Goal: Information Seeking & Learning: Learn about a topic

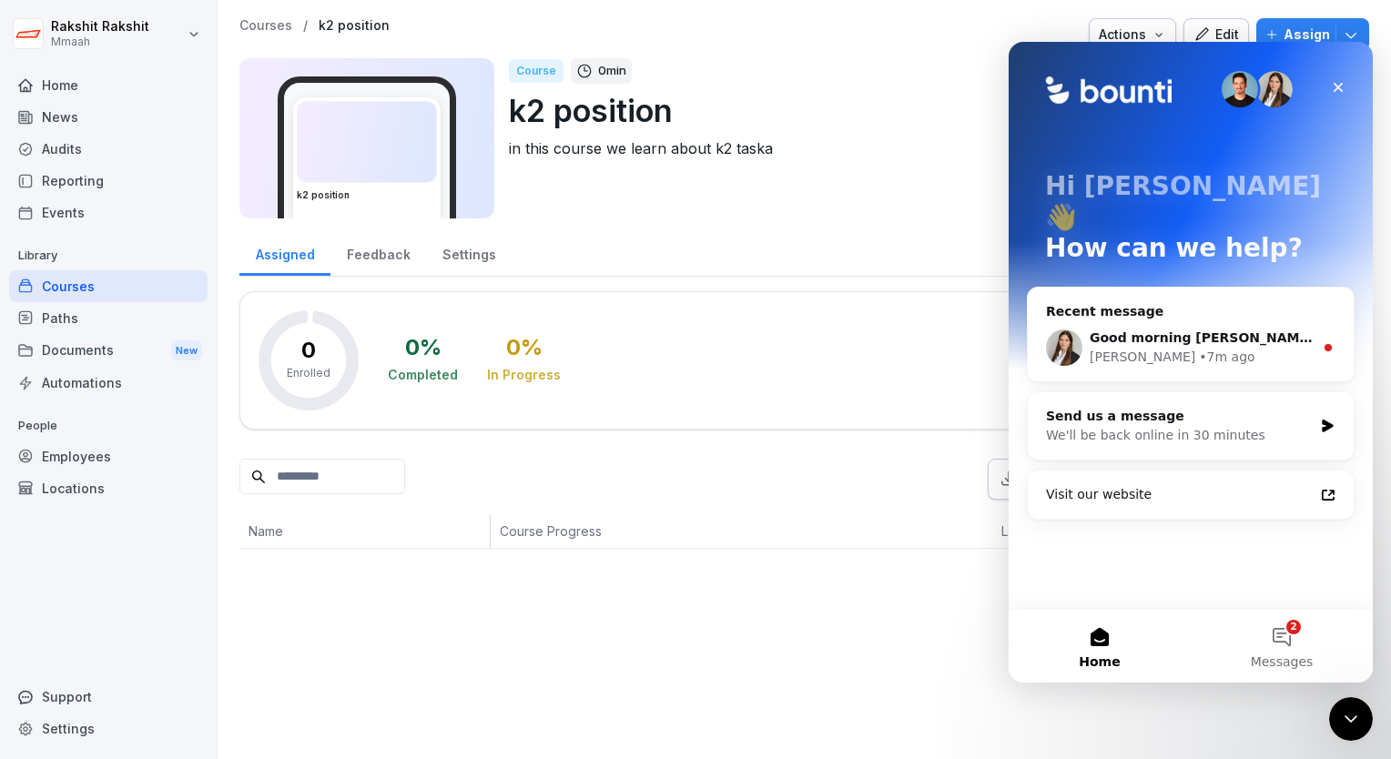
click at [939, 162] on div "Course 0 min k2 position in this course we learn about k2 taska" at bounding box center [932, 138] width 846 height 160
click at [1333, 97] on div "Close" at bounding box center [1338, 87] width 33 height 33
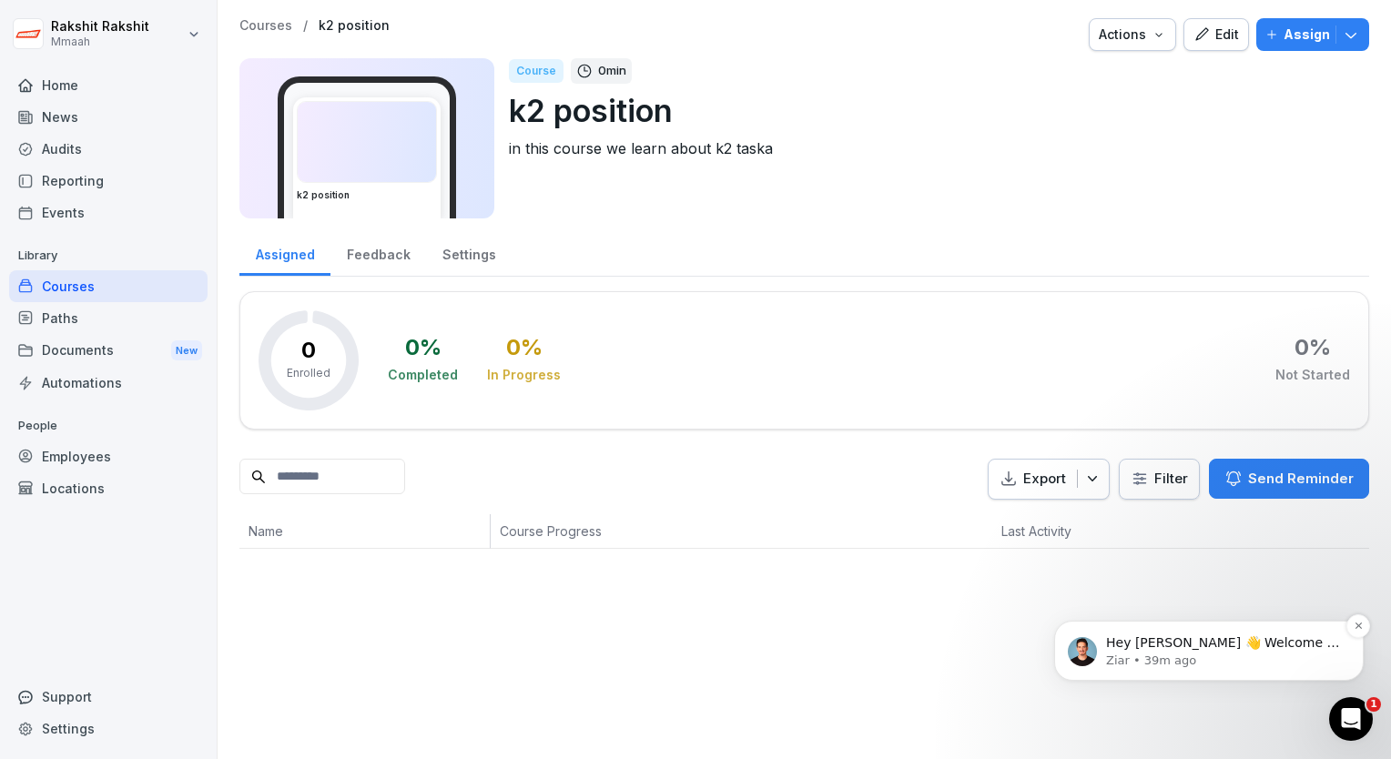
click at [1262, 641] on p "Hey [PERSON_NAME] 👋 Welcome to Bounti 🙌 Take a look around! If you have any que…" at bounding box center [1223, 644] width 235 height 18
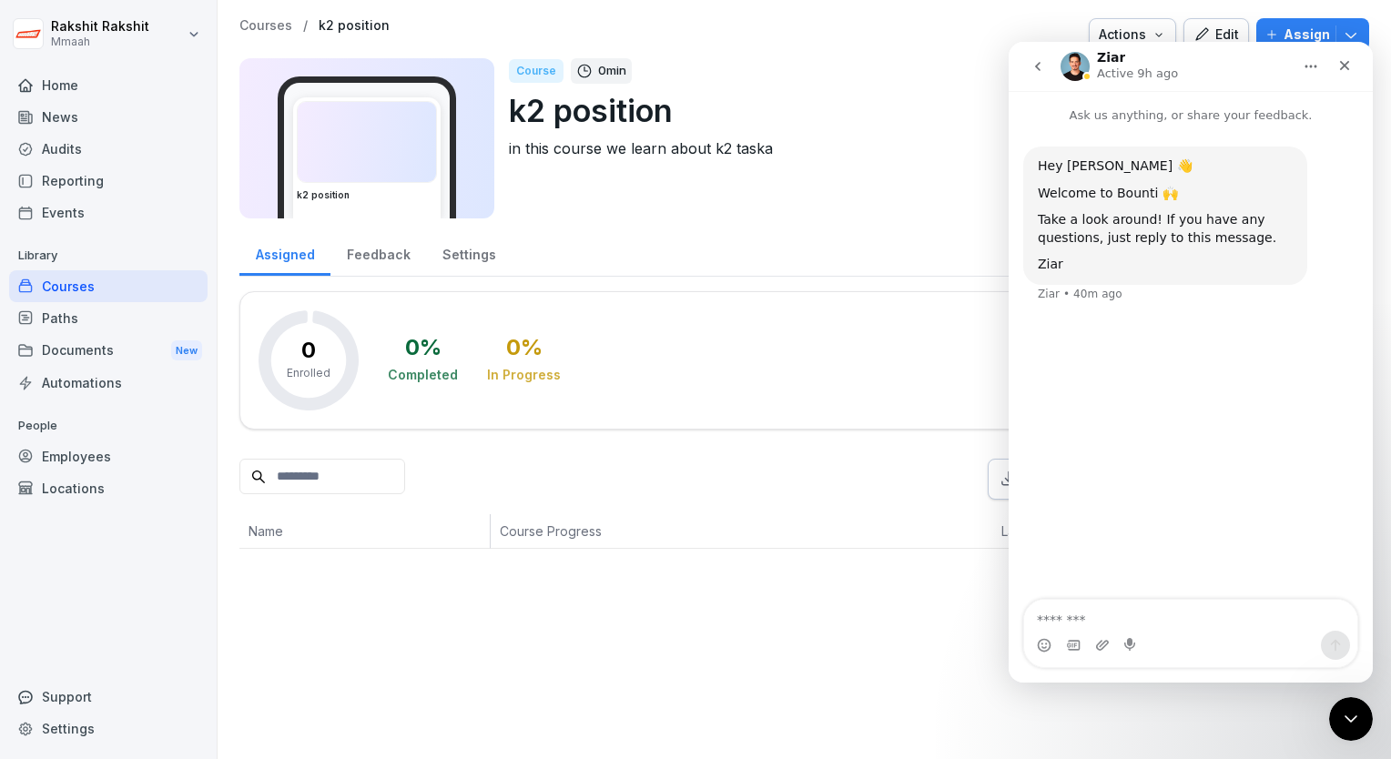
click at [971, 198] on div "Course 0 min k2 position in this course we learn about k2 taska" at bounding box center [932, 138] width 846 height 160
click at [1345, 69] on icon "Close" at bounding box center [1345, 65] width 15 height 15
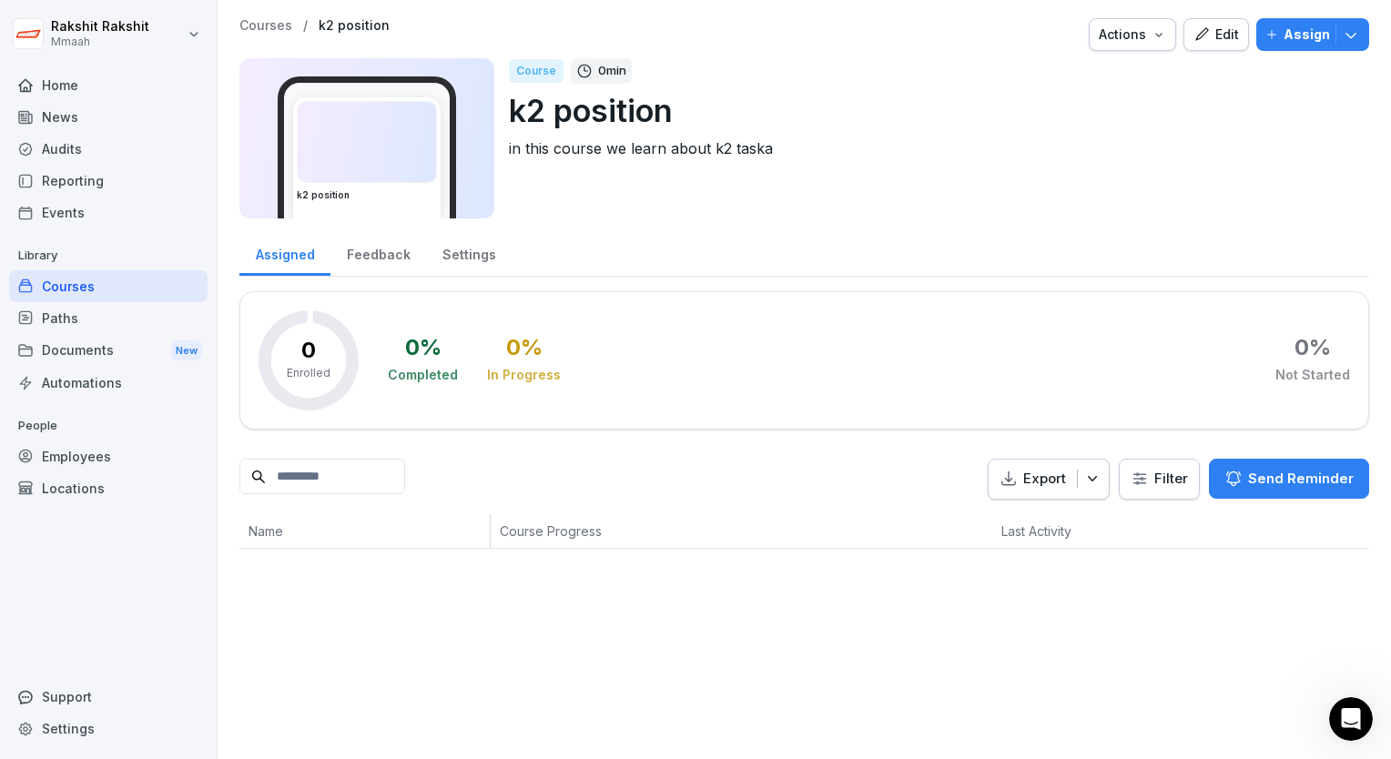
click at [50, 705] on div "Support" at bounding box center [108, 697] width 198 height 32
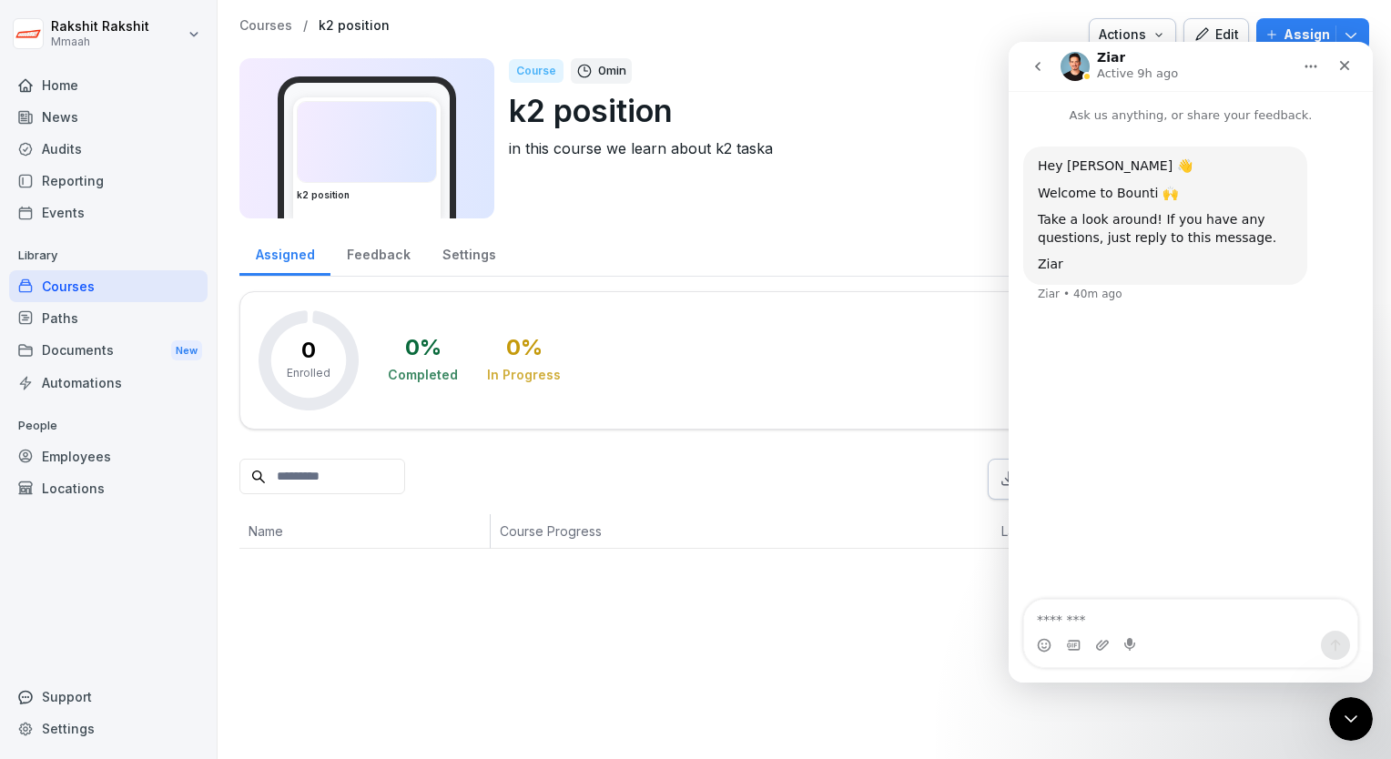
click at [1042, 72] on icon "go back" at bounding box center [1038, 66] width 15 height 15
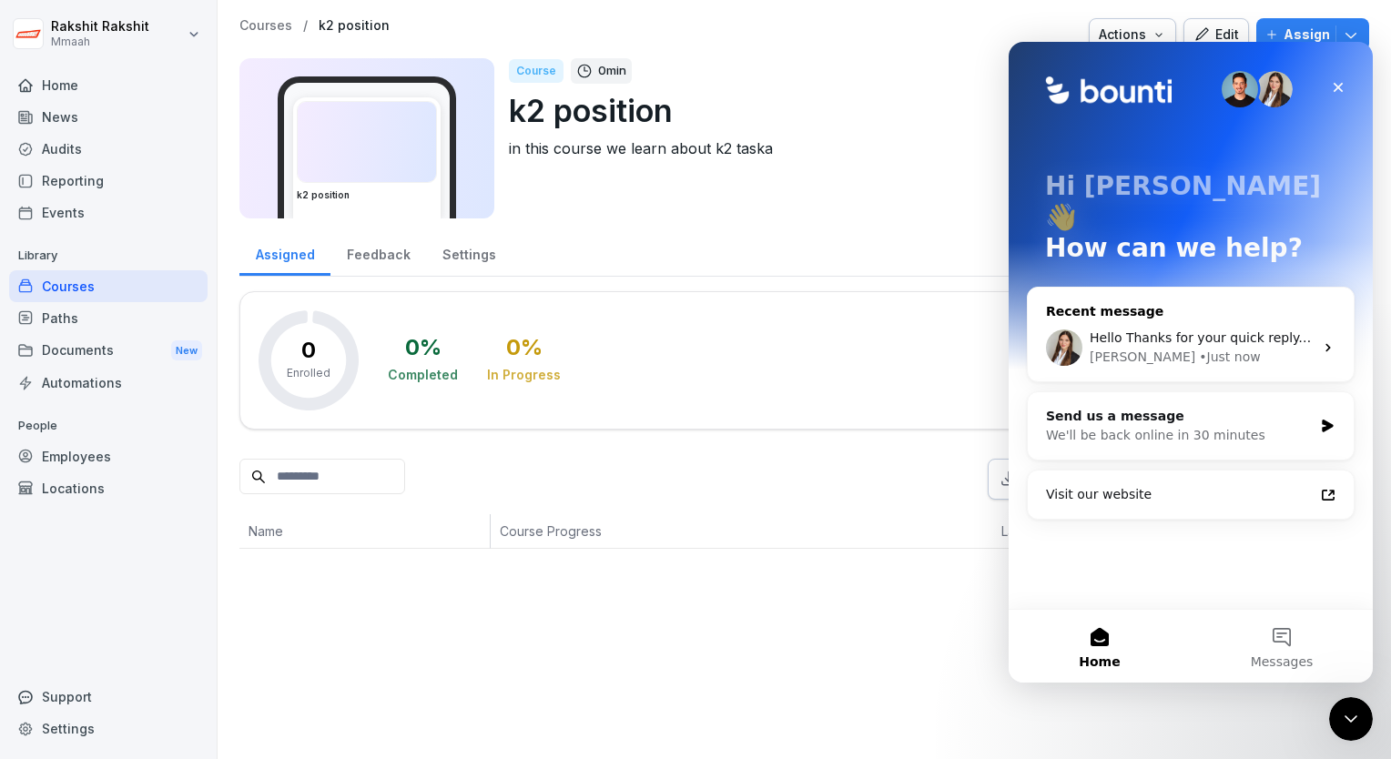
click at [1199, 348] on div "• Just now" at bounding box center [1229, 357] width 61 height 19
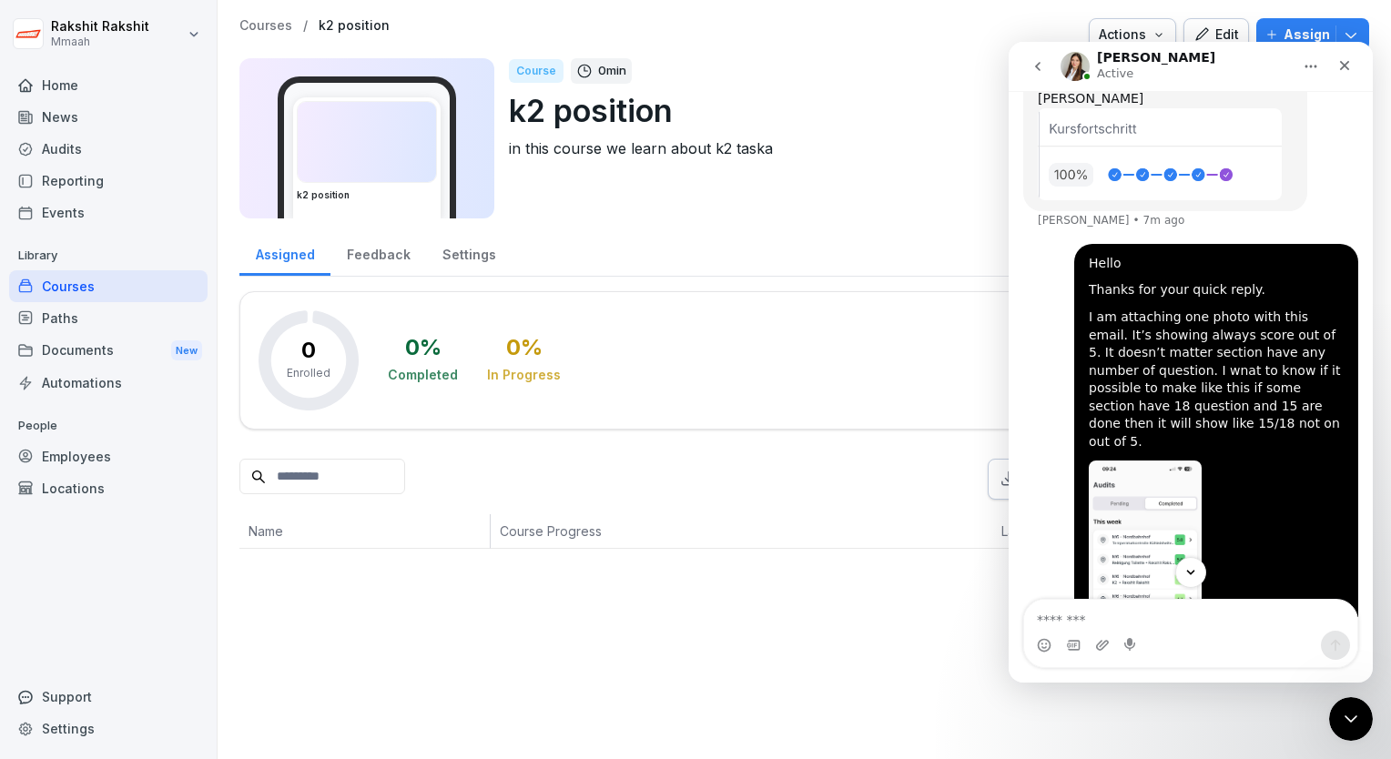
scroll to position [665, 0]
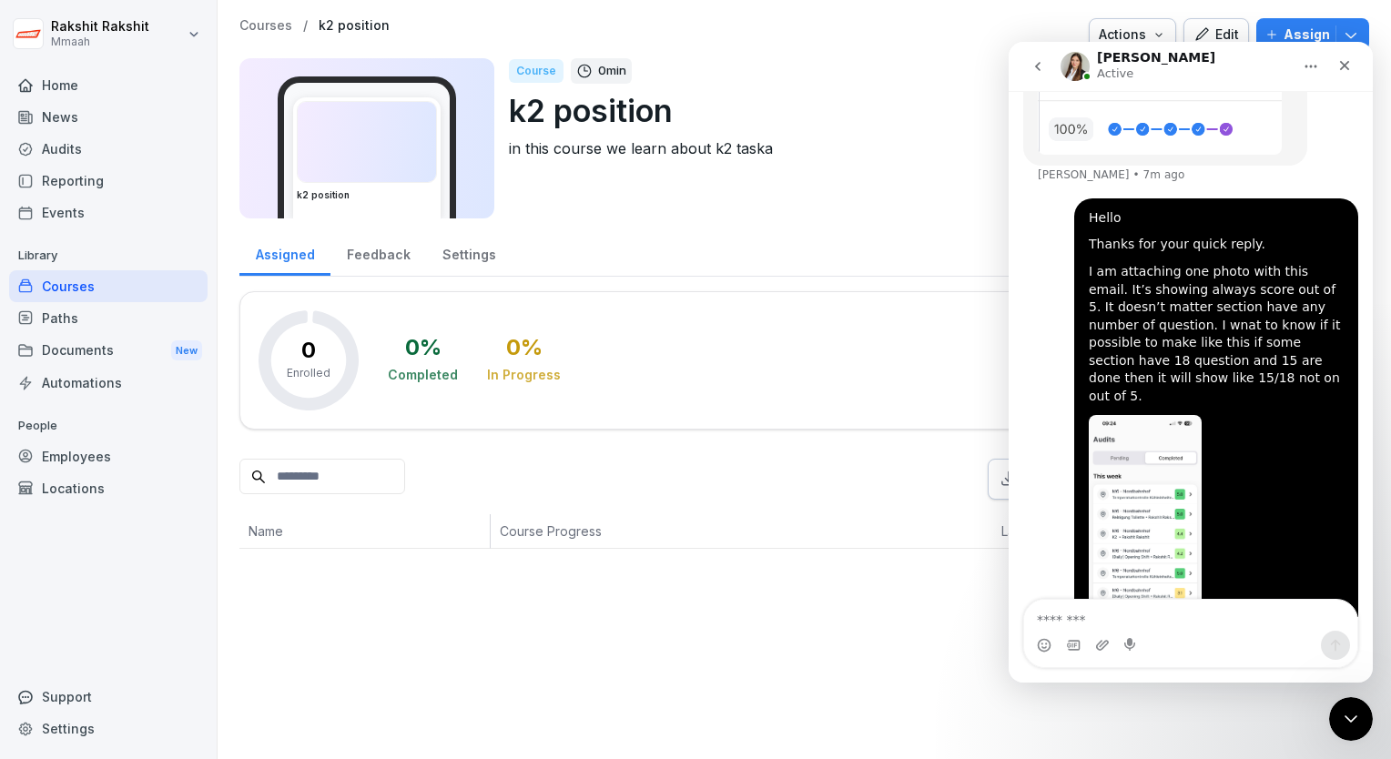
click at [940, 219] on div "Courses / k2 position Actions Edit Assign k2 position Course 0 min k2 position …" at bounding box center [804, 123] width 1130 height 211
click at [902, 164] on div "Course 0 min k2 position in this course we learn about k2 taska" at bounding box center [932, 138] width 846 height 160
click at [1343, 66] on icon "Close" at bounding box center [1345, 66] width 10 height 10
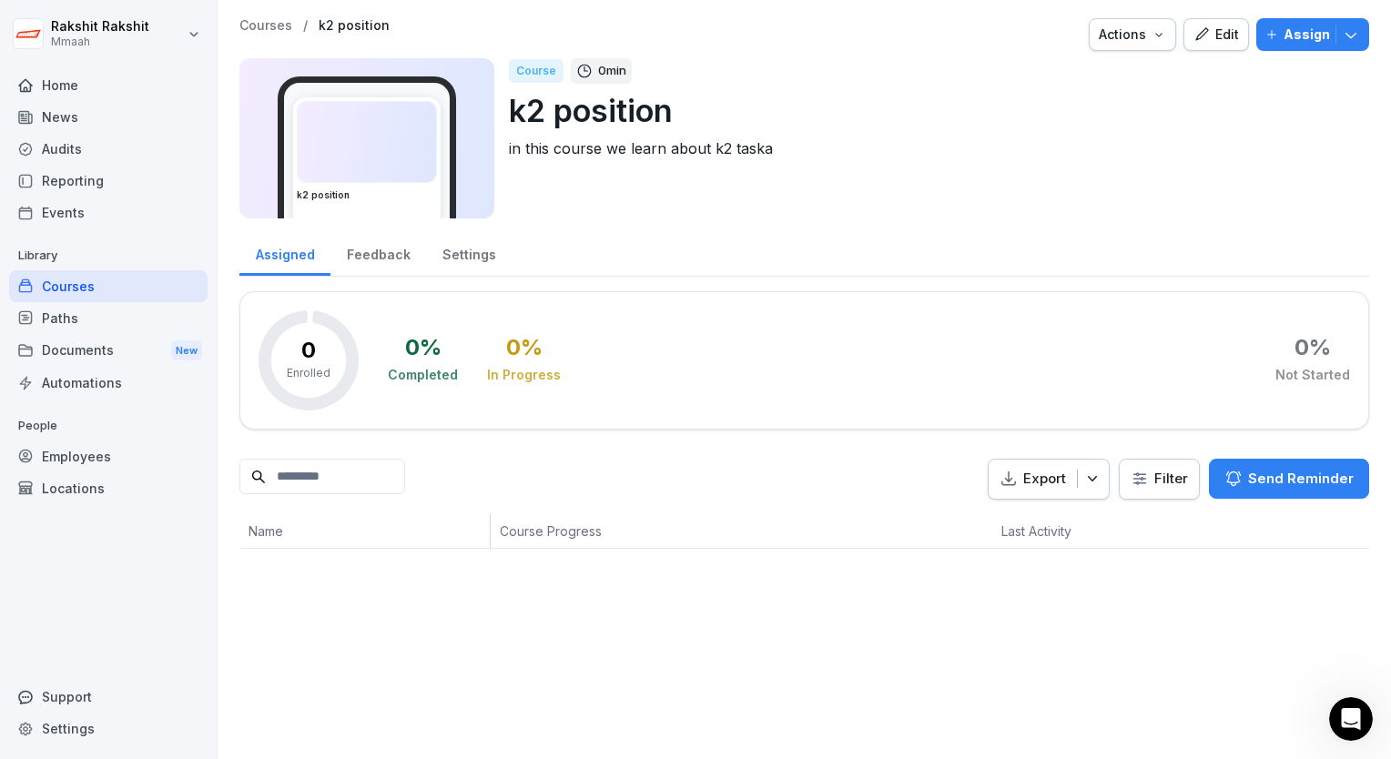
scroll to position [1148, 0]
